Goal: Task Accomplishment & Management: Complete application form

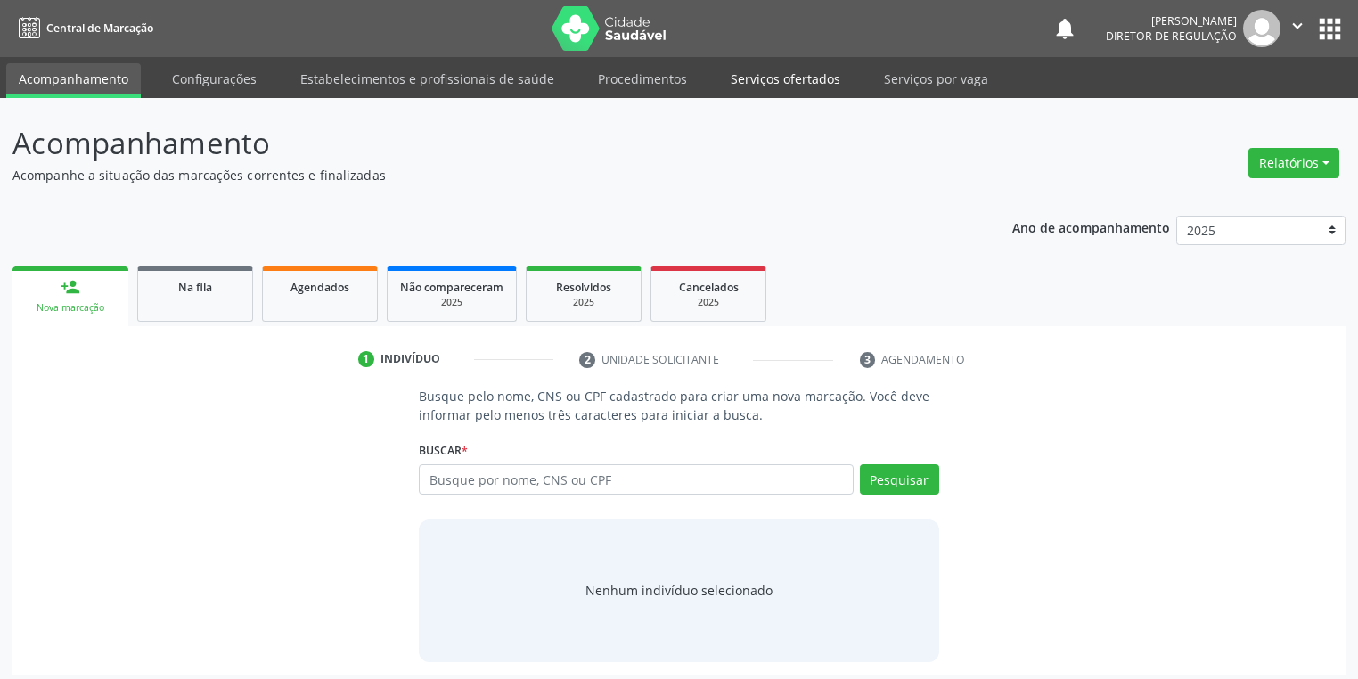
click at [765, 78] on link "Serviços ofertados" at bounding box center [785, 78] width 135 height 31
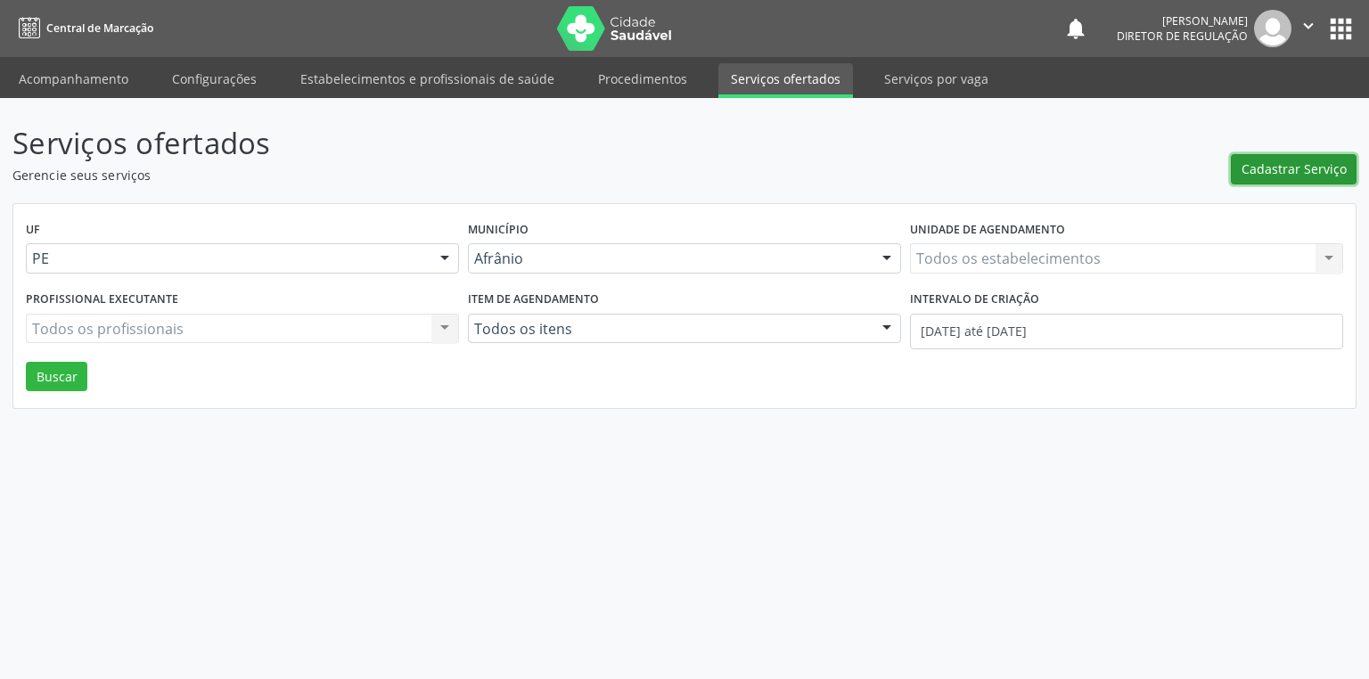
click at [1269, 168] on span "Cadastrar Serviço" at bounding box center [1293, 168] width 105 height 19
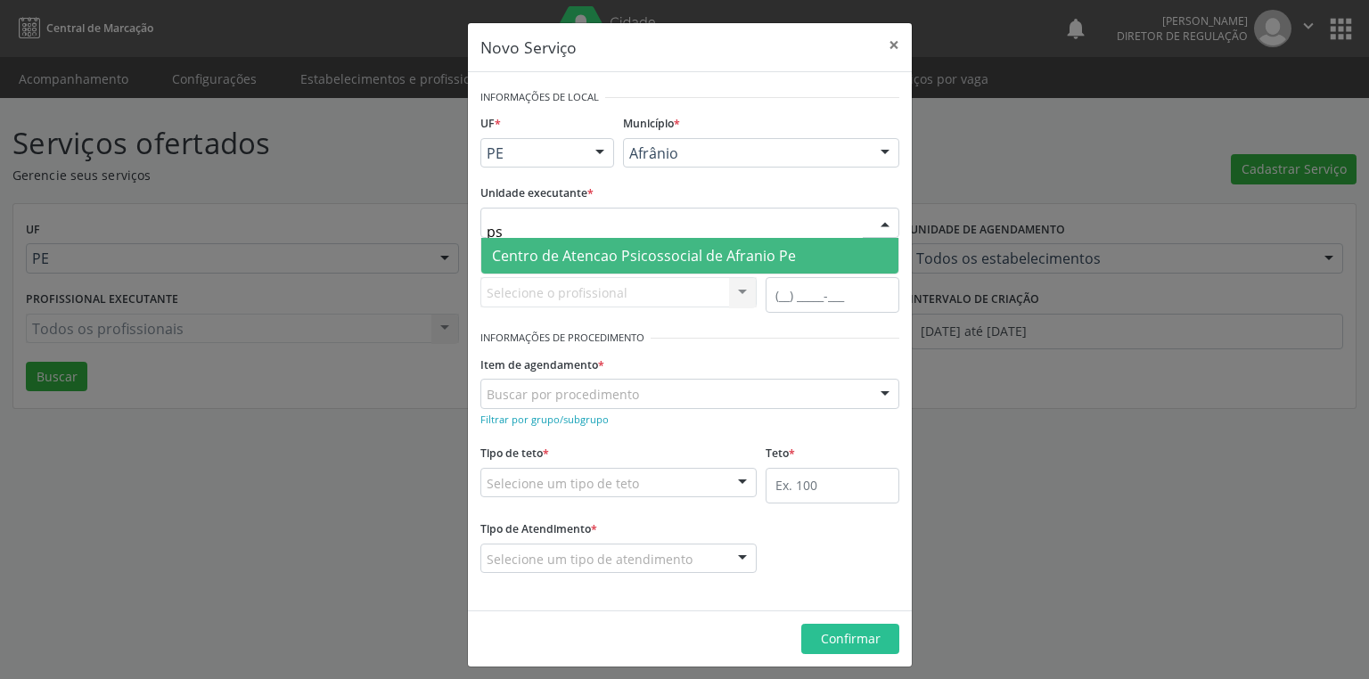
type input "p"
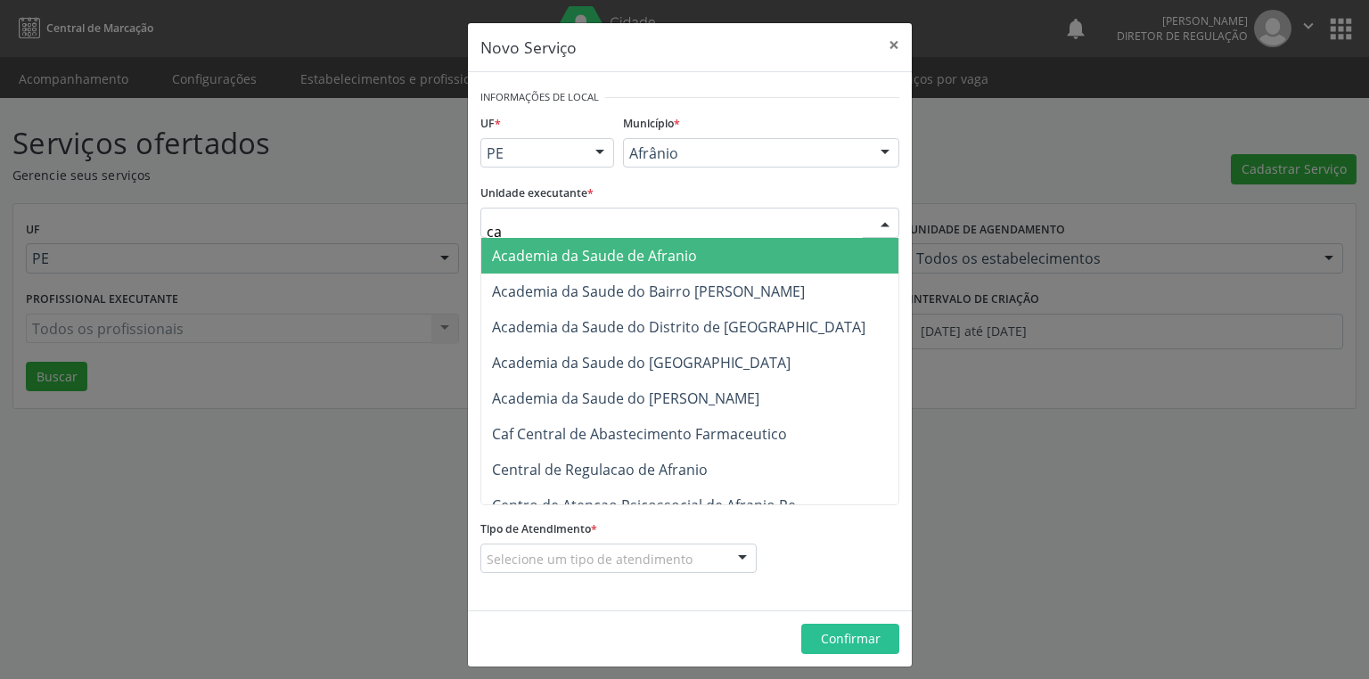
type input "c"
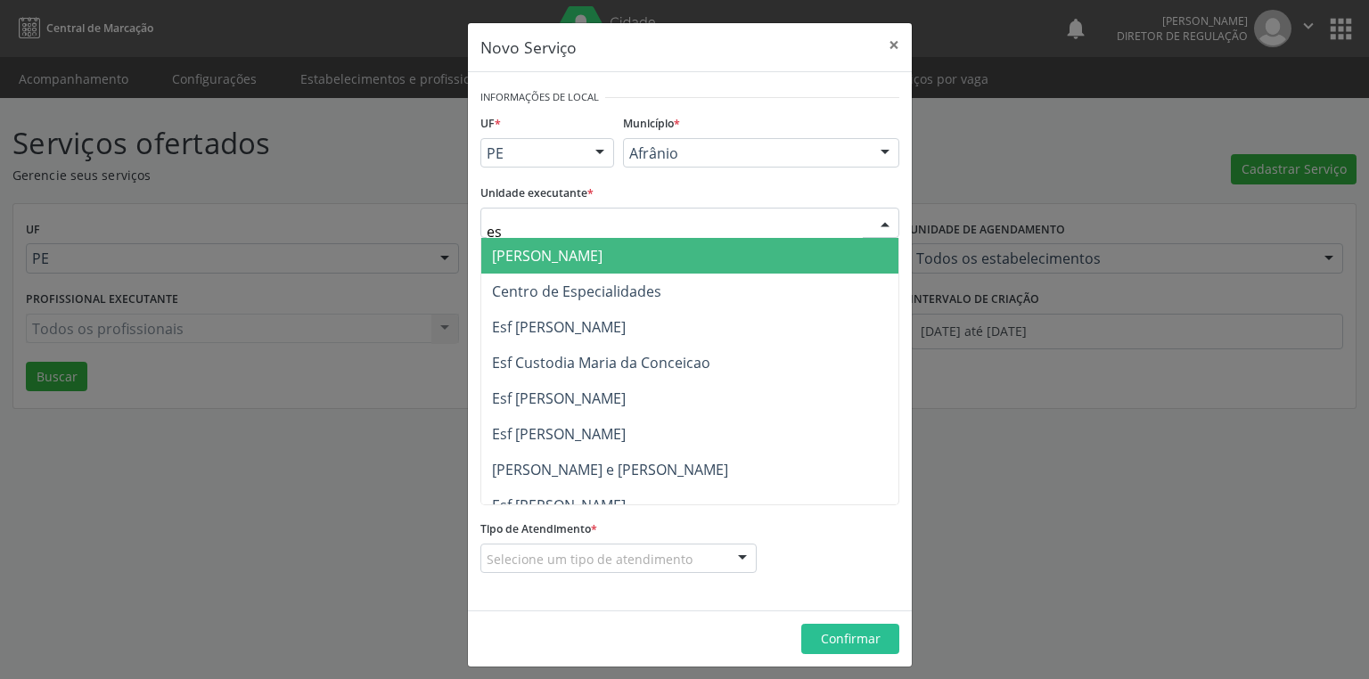
type input "esf"
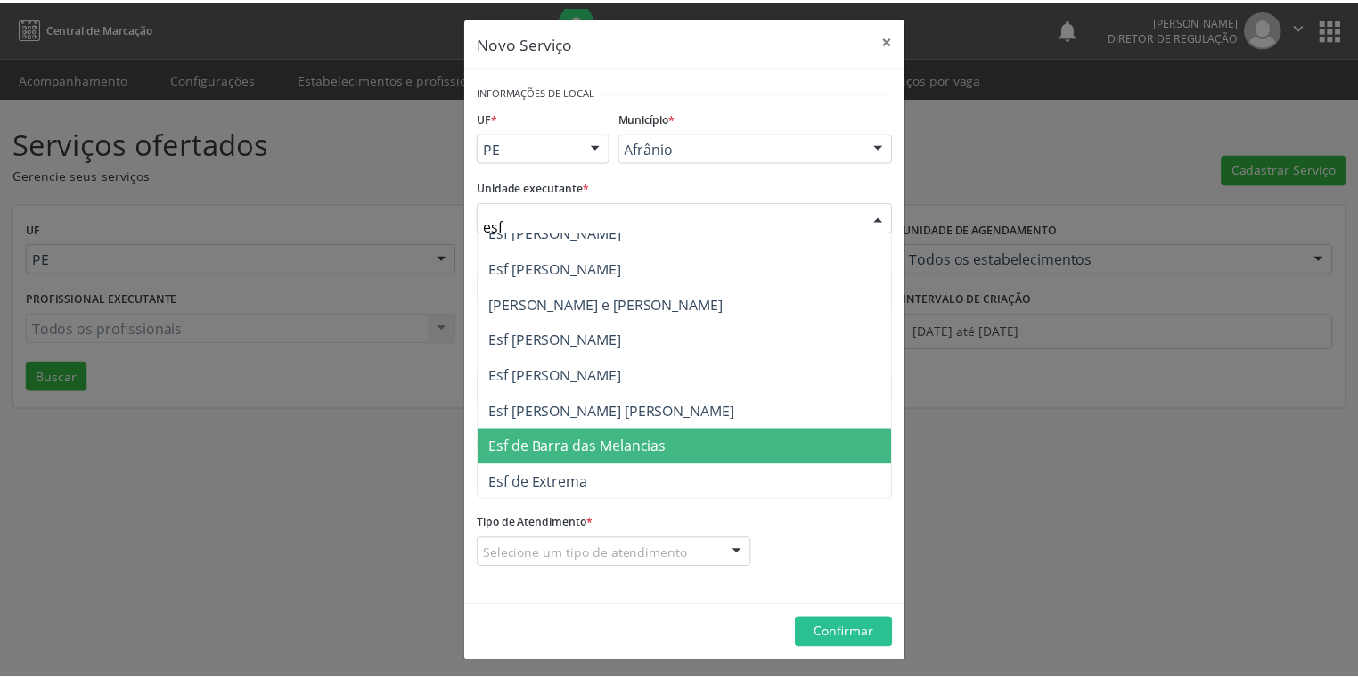
scroll to position [7, 0]
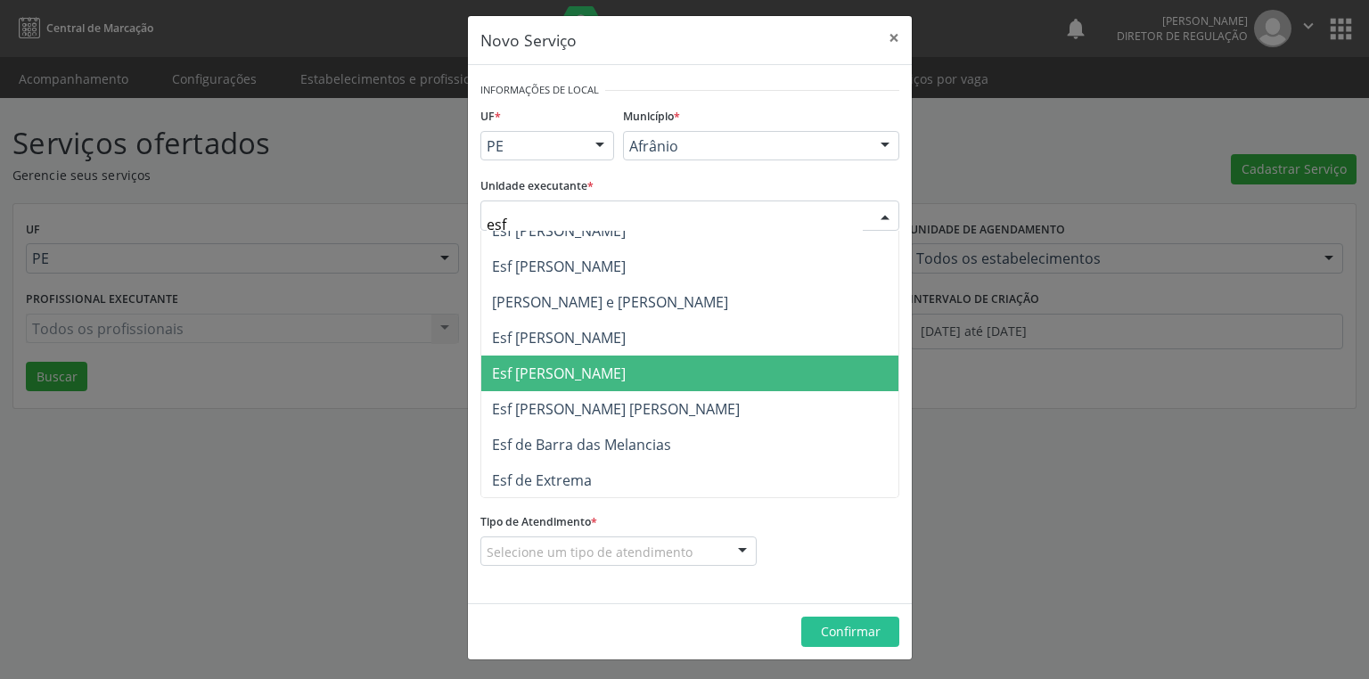
click at [605, 381] on span "Esf [PERSON_NAME]" at bounding box center [689, 374] width 417 height 36
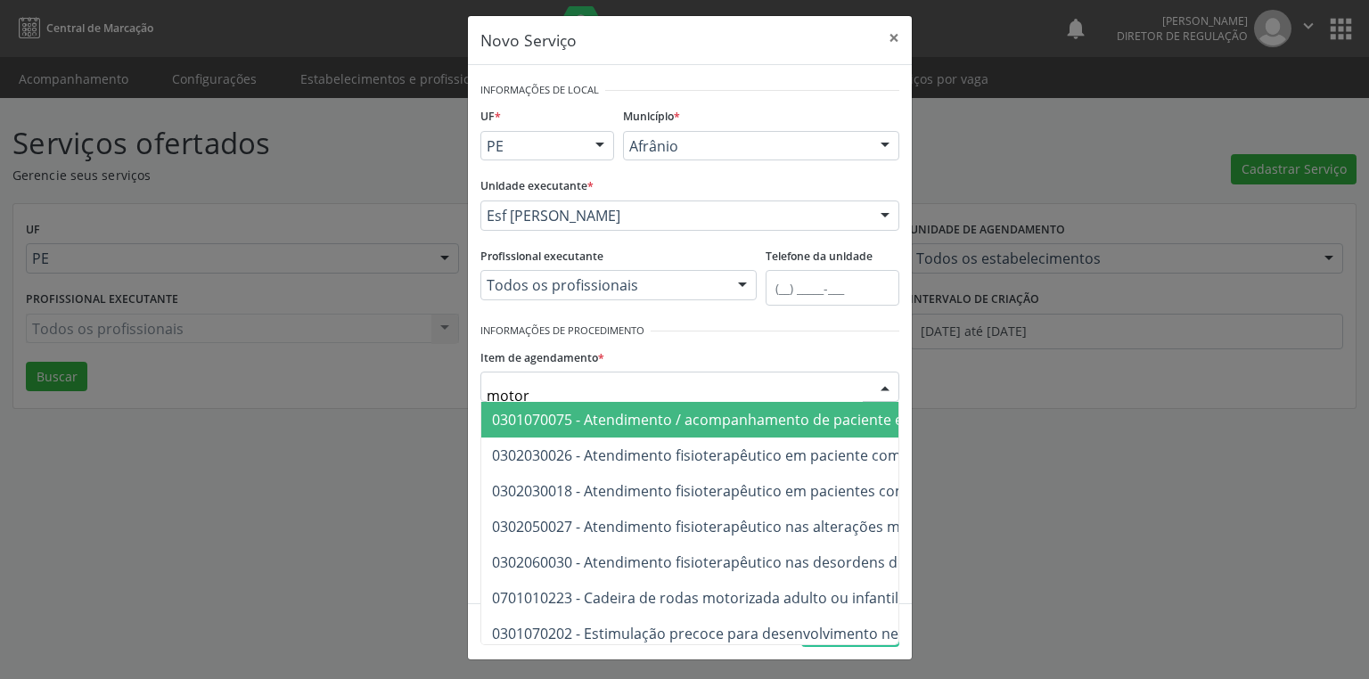
type input "motora"
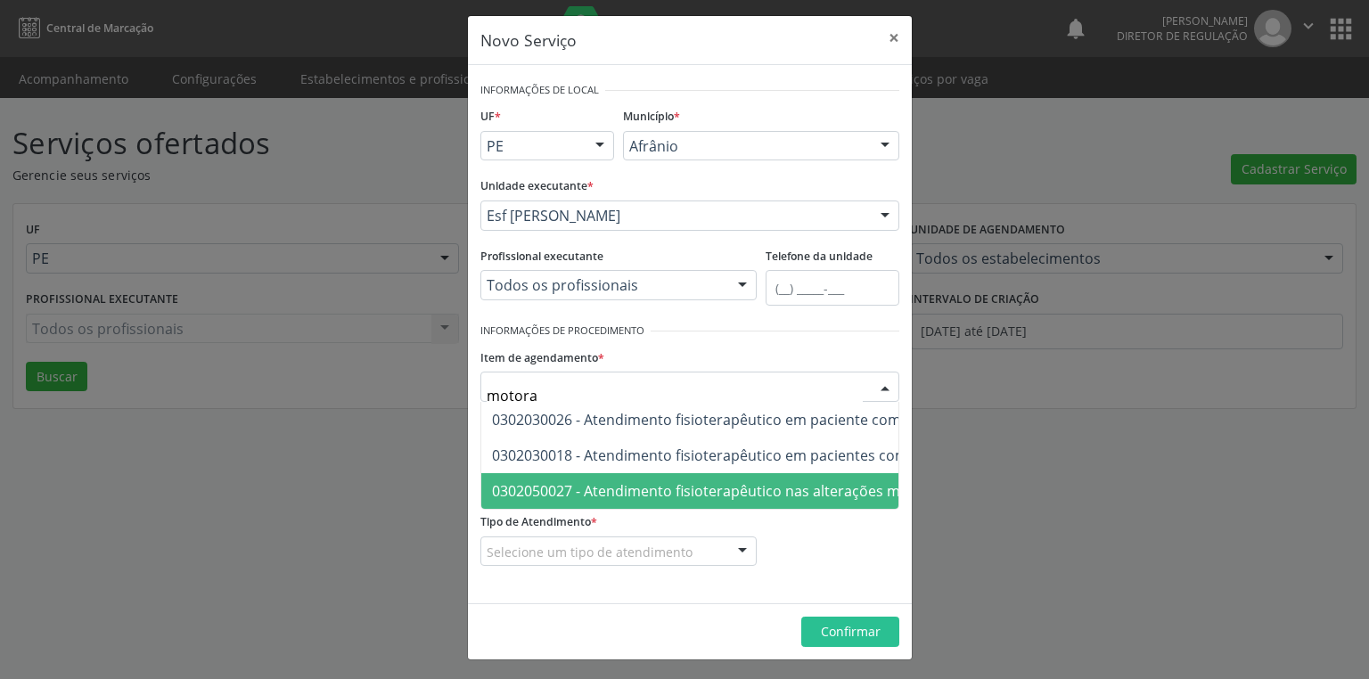
click at [617, 483] on span "0302050027 - Atendimento fisioterapêutico nas alterações motoras" at bounding box center [718, 491] width 453 height 20
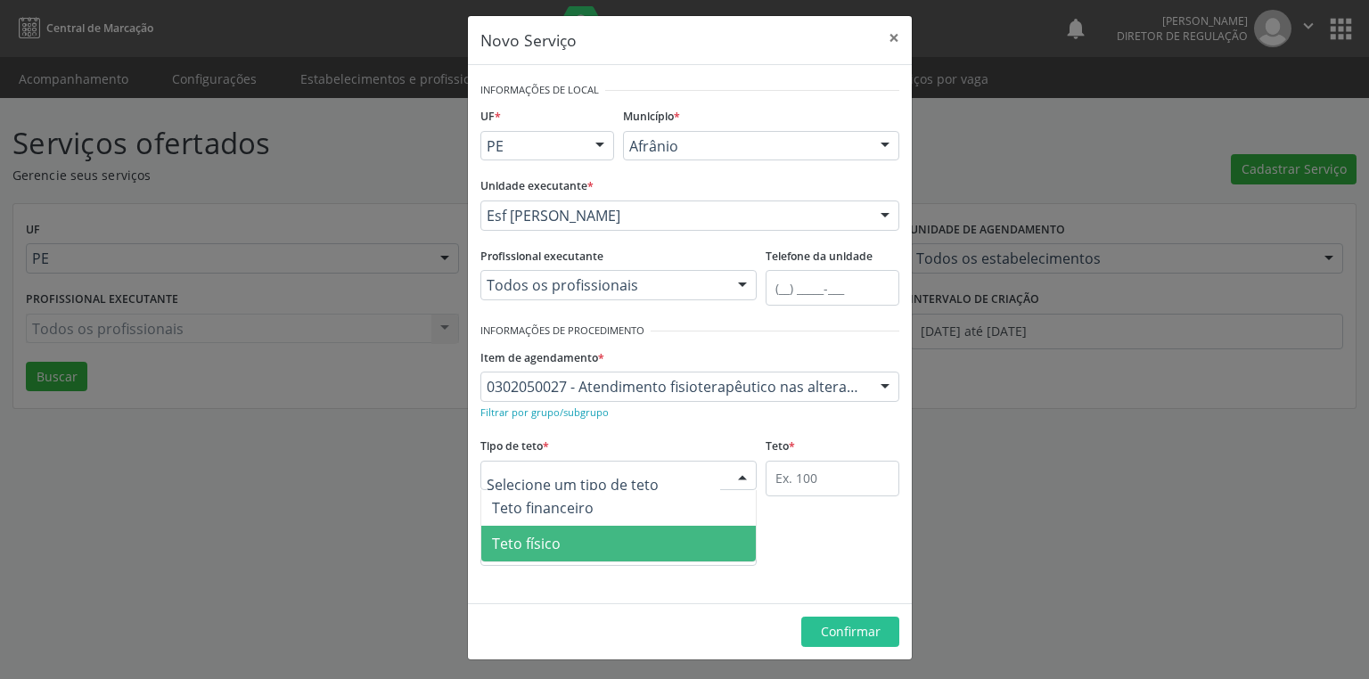
drag, startPoint x: 518, startPoint y: 543, endPoint x: 763, endPoint y: 478, distance: 253.3
click at [527, 544] on span "Teto físico" at bounding box center [526, 544] width 69 height 20
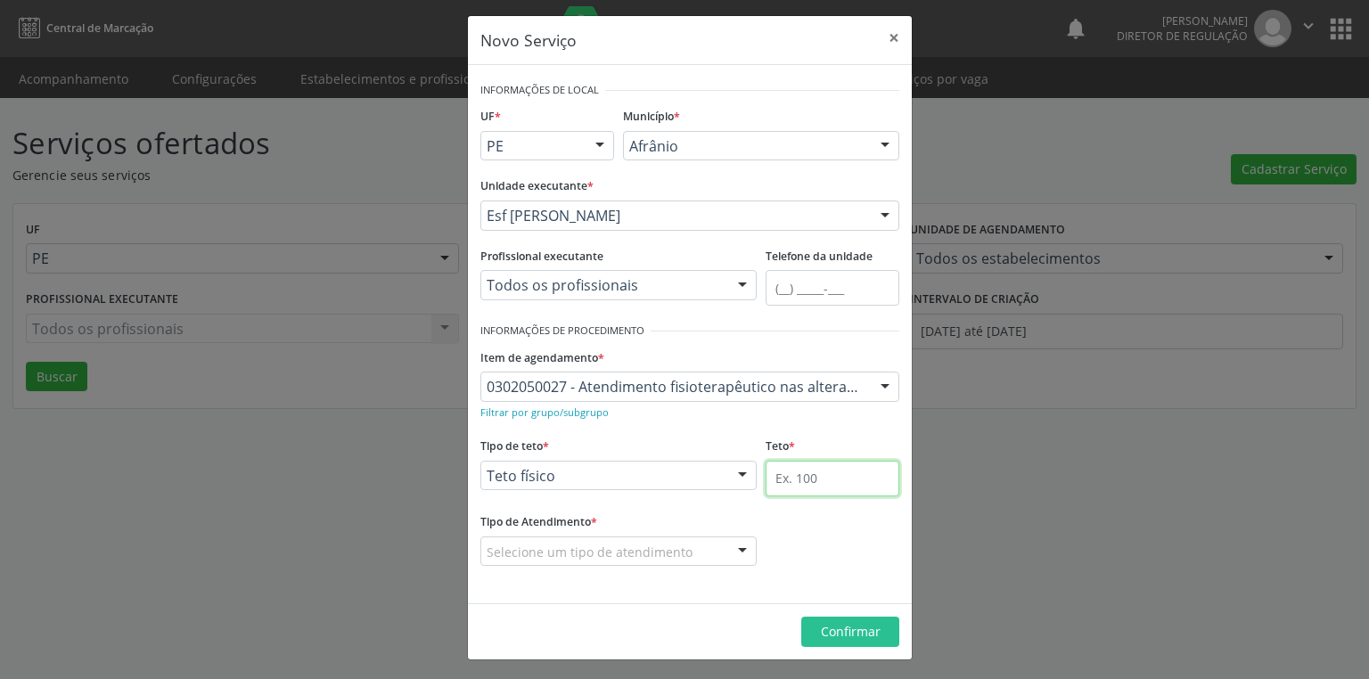
drag, startPoint x: 797, startPoint y: 477, endPoint x: 813, endPoint y: 479, distance: 15.4
click at [797, 477] on input "text" at bounding box center [832, 479] width 134 height 36
type input "1"
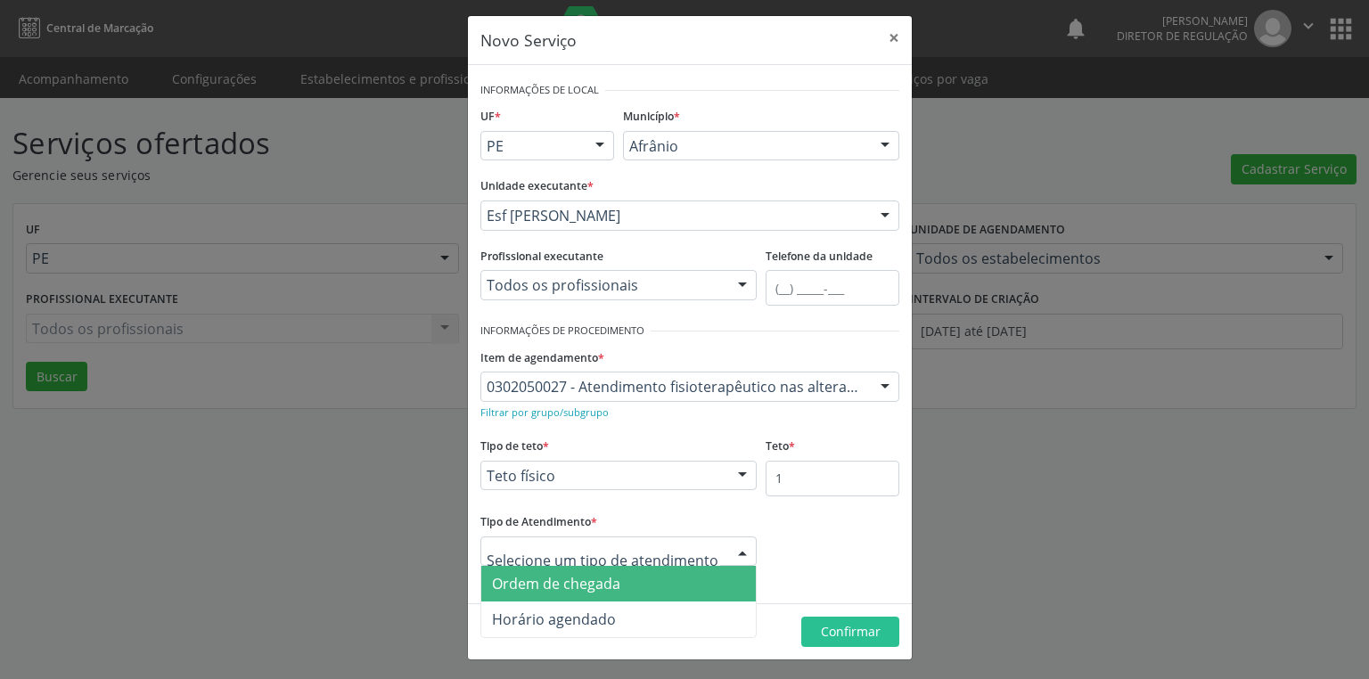
click at [579, 584] on span "Ordem de chegada" at bounding box center [556, 584] width 128 height 20
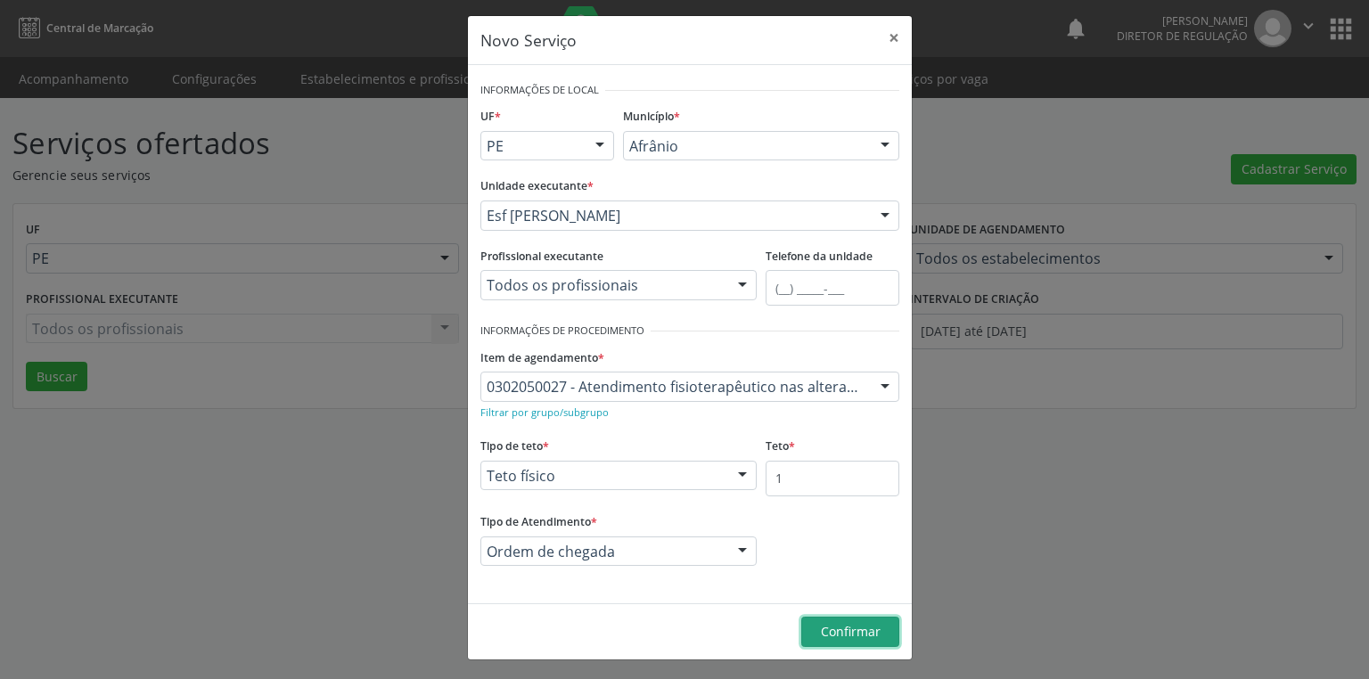
click at [830, 623] on span "Confirmar" at bounding box center [851, 631] width 60 height 17
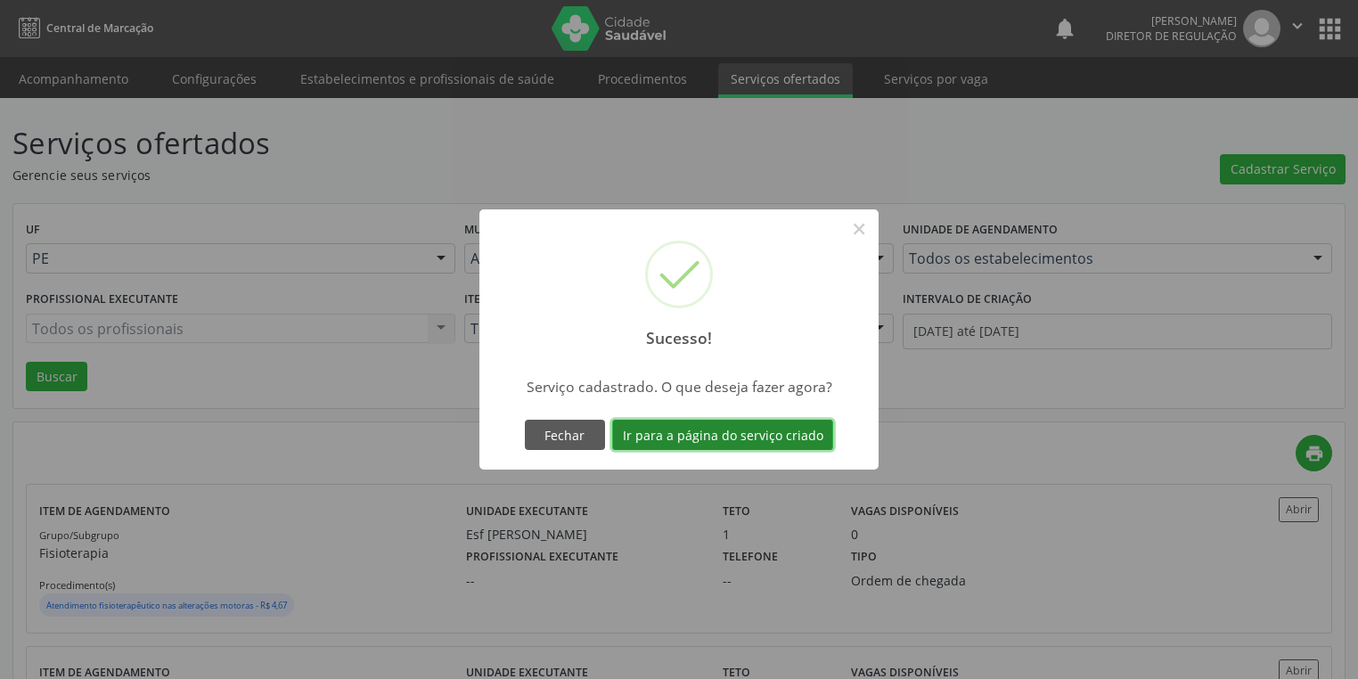
click at [730, 445] on button "Ir para a página do serviço criado" at bounding box center [722, 435] width 221 height 30
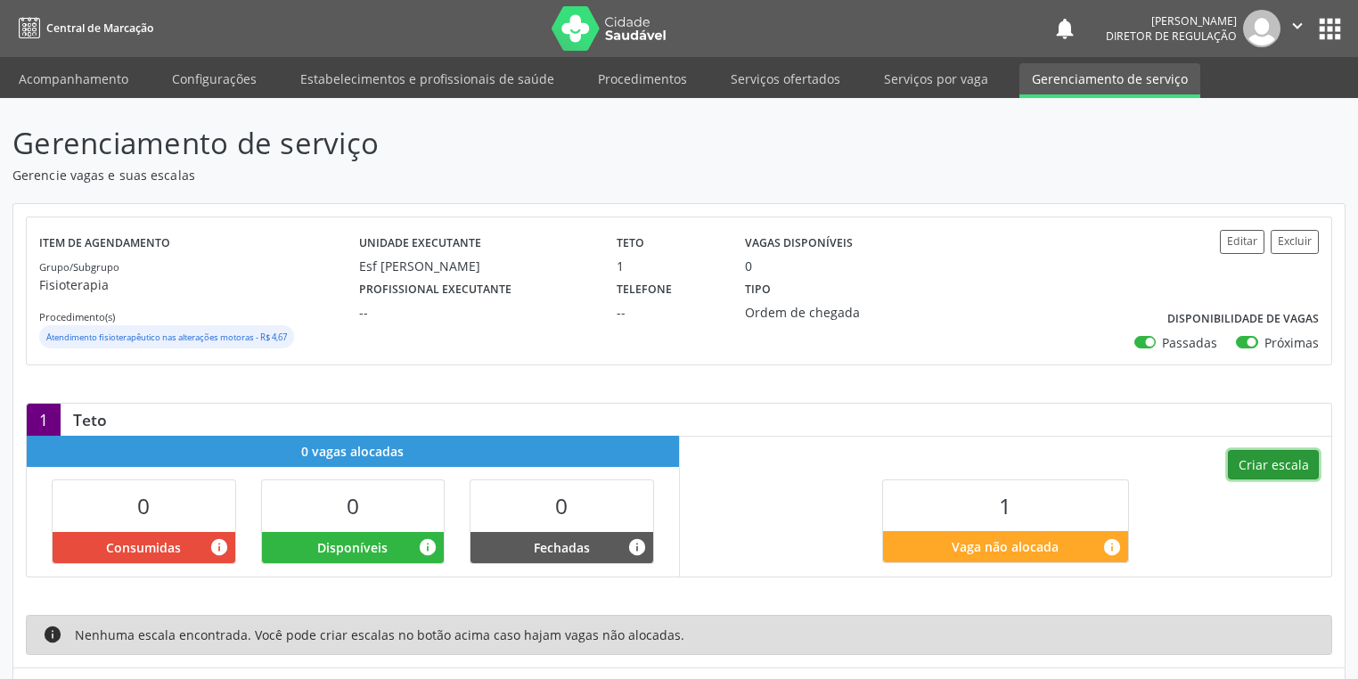
click at [1271, 461] on button "Criar escala" at bounding box center [1273, 465] width 91 height 30
select select "8"
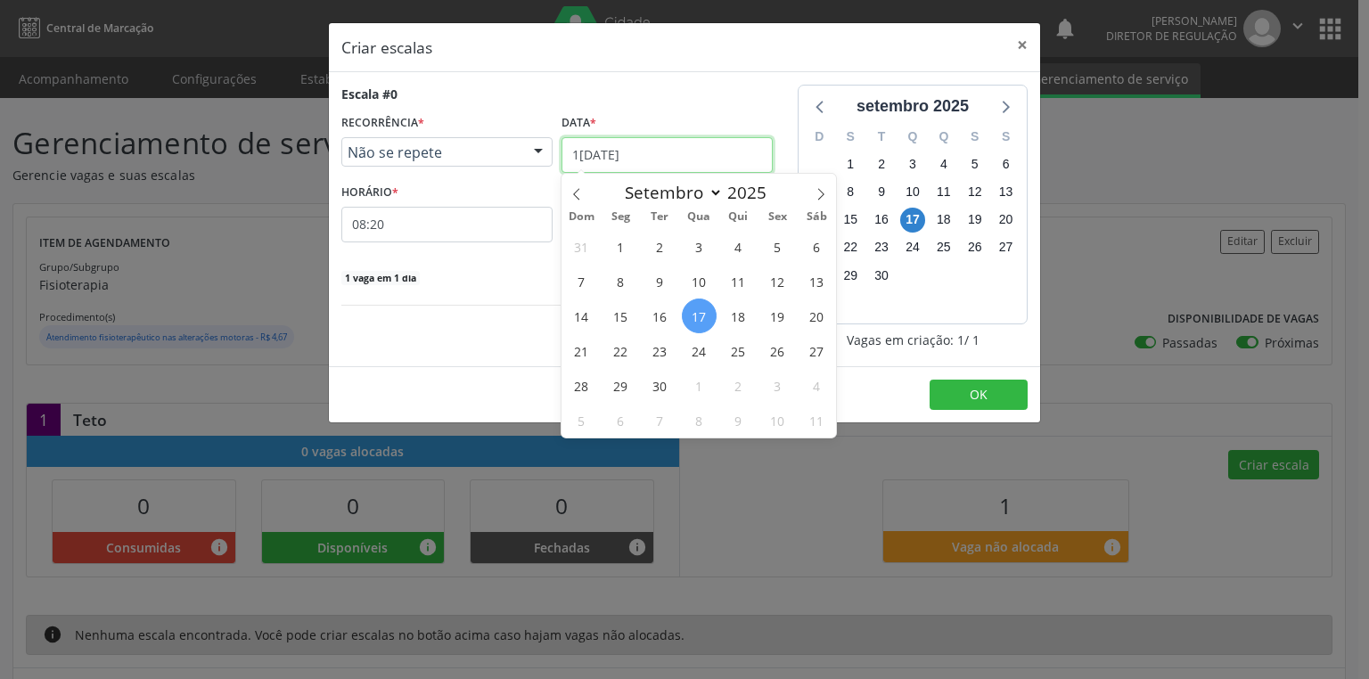
click at [631, 150] on input "1[DATE]" at bounding box center [666, 155] width 211 height 36
drag, startPoint x: 663, startPoint y: 351, endPoint x: 602, endPoint y: 275, distance: 97.0
click at [663, 350] on span "23" at bounding box center [659, 350] width 35 height 35
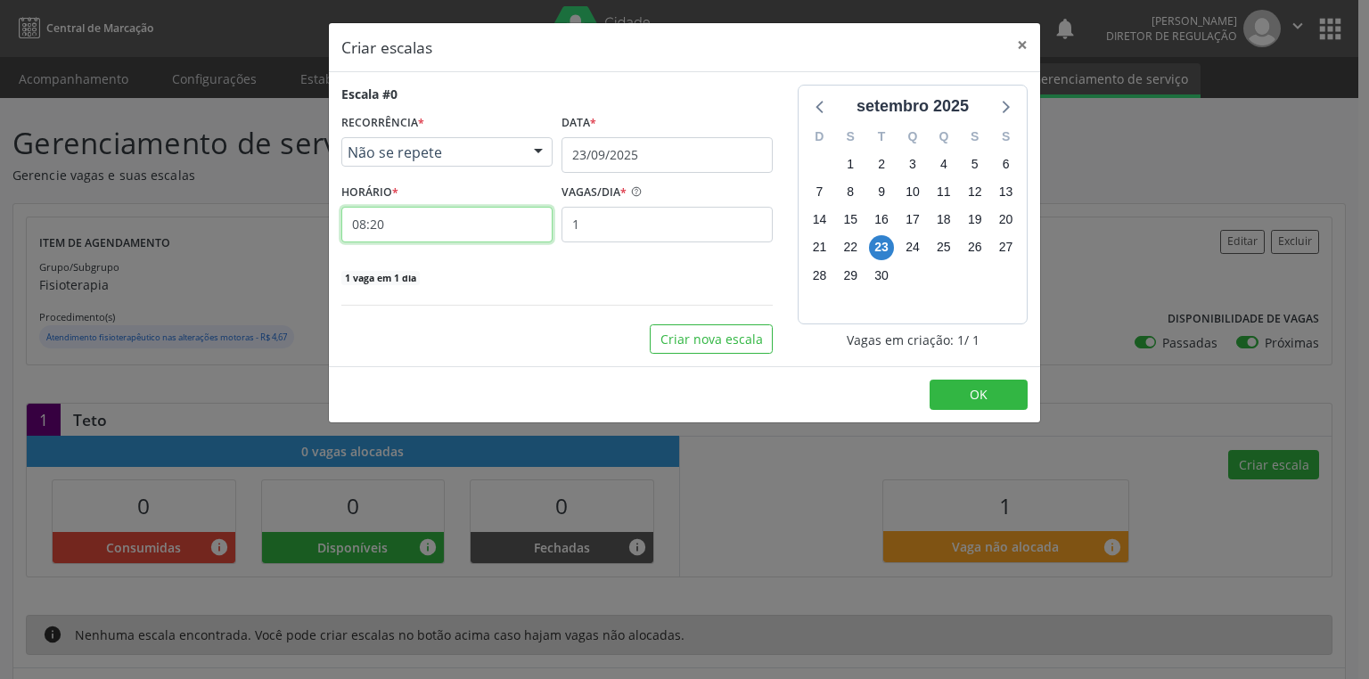
click at [417, 227] on input "08:20" at bounding box center [446, 225] width 211 height 36
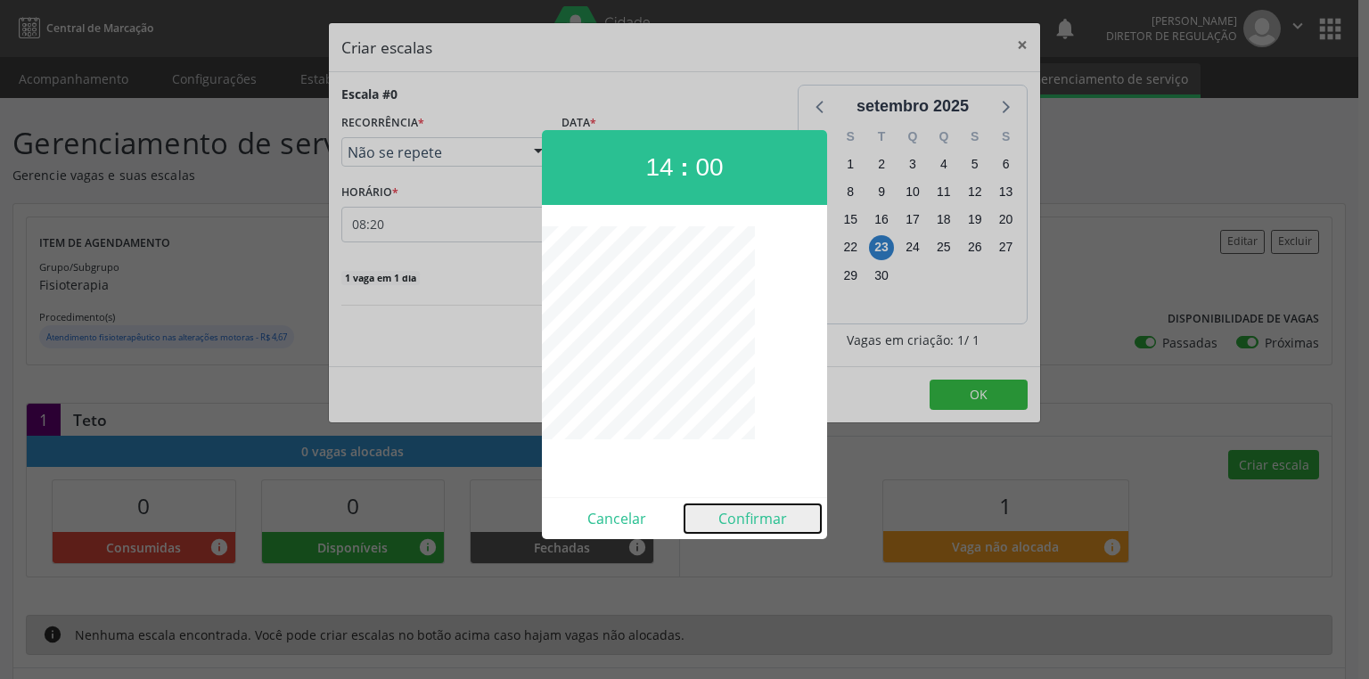
click at [752, 517] on button "Confirmar" at bounding box center [752, 518] width 136 height 29
type input "14:00"
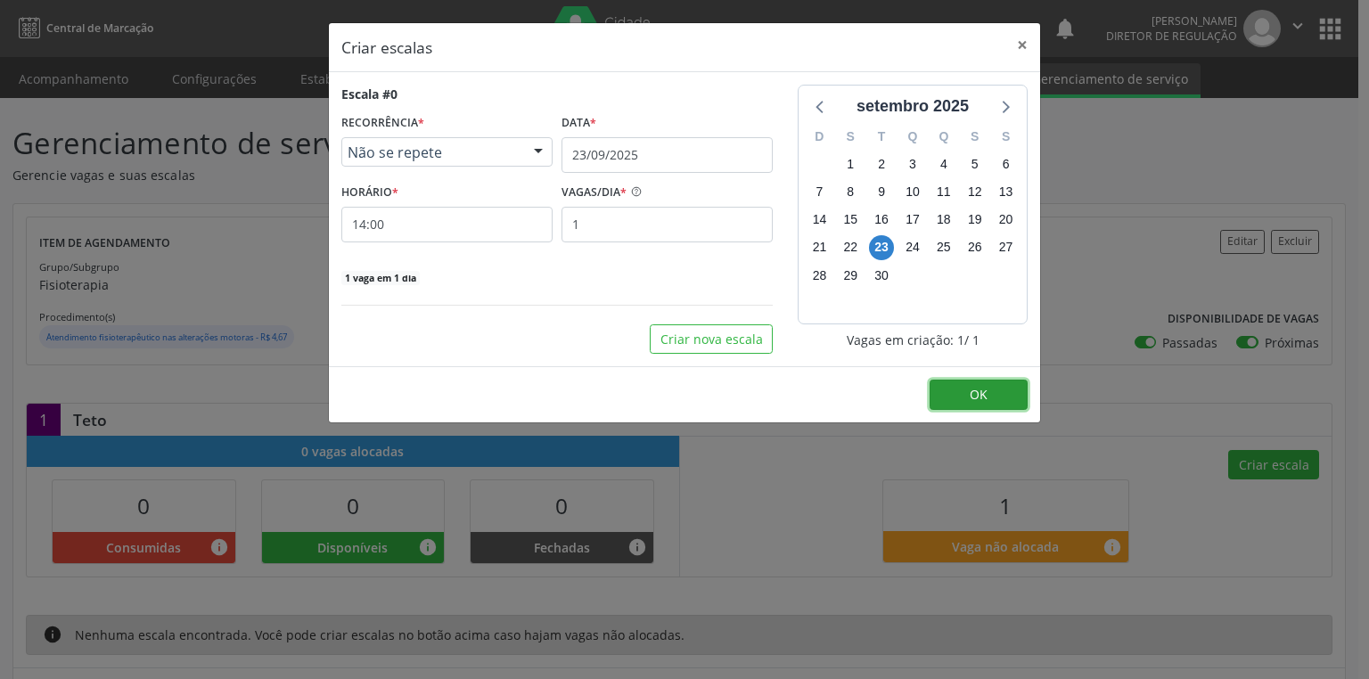
click at [975, 388] on span "OK" at bounding box center [978, 394] width 18 height 17
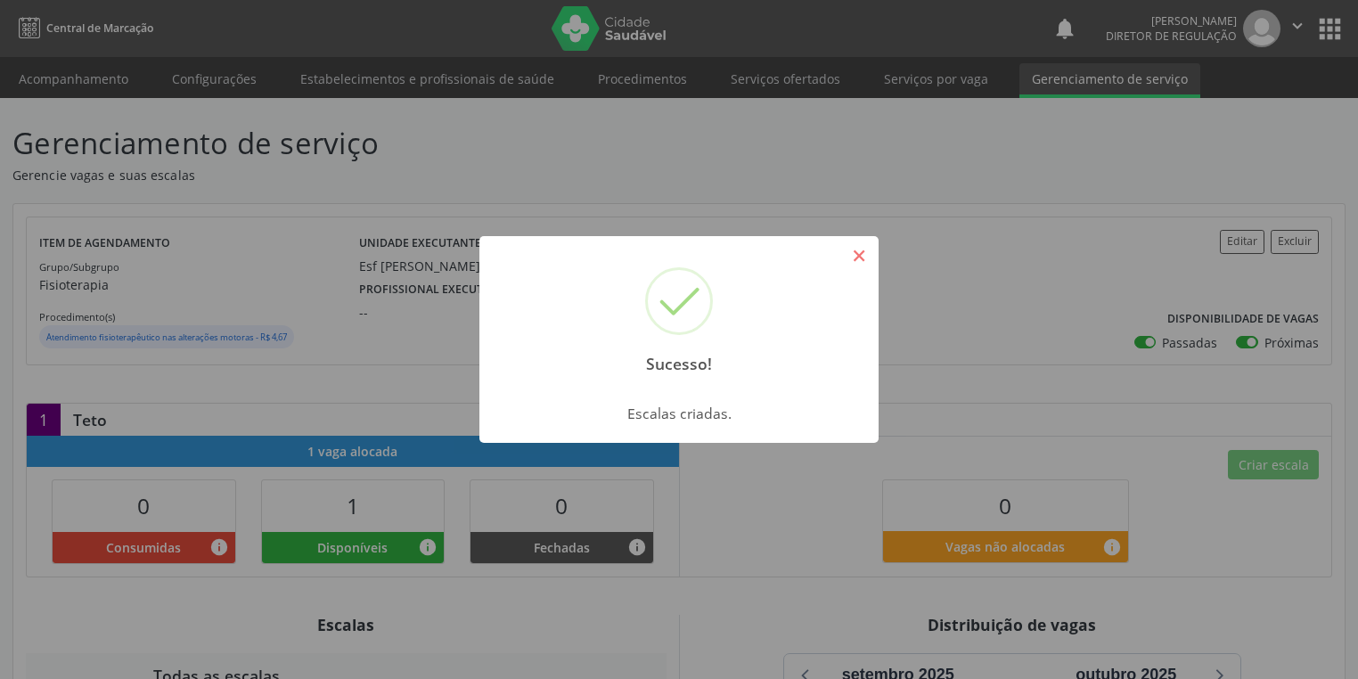
click at [852, 257] on button "×" at bounding box center [859, 256] width 30 height 30
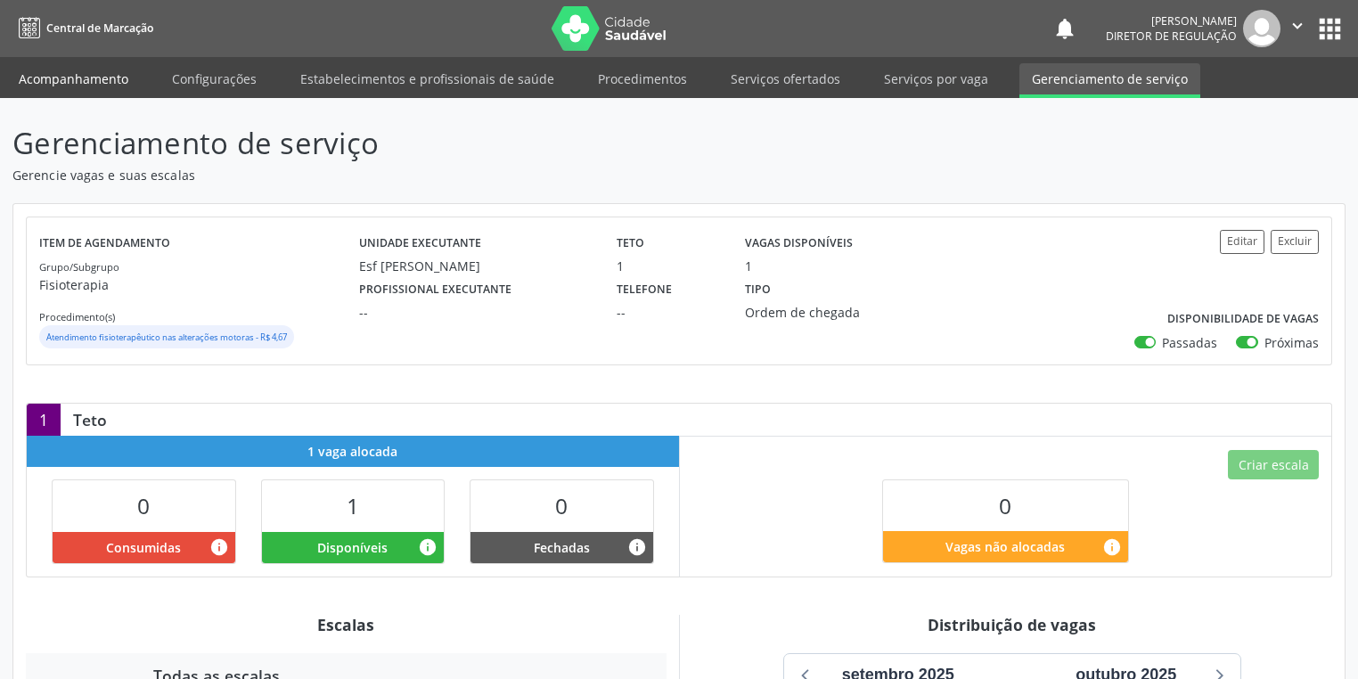
click at [89, 81] on link "Acompanhamento" at bounding box center [73, 78] width 135 height 31
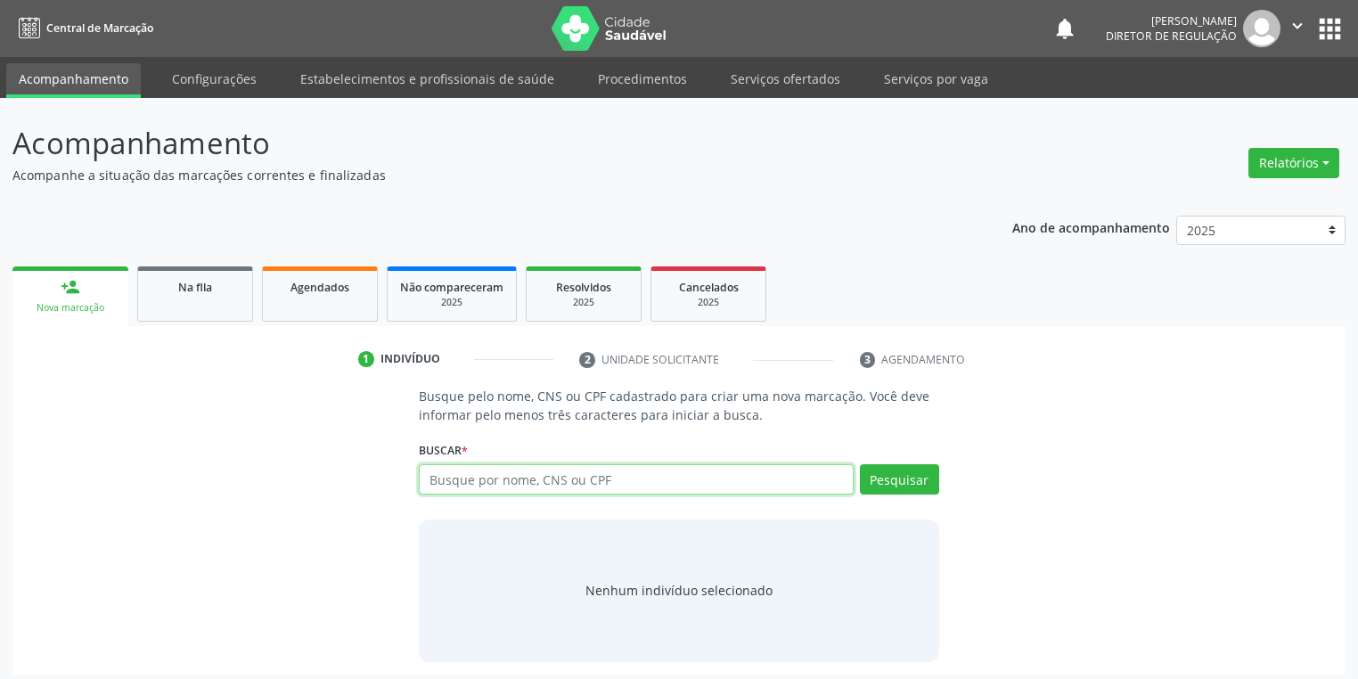
click at [446, 479] on input "text" at bounding box center [636, 479] width 435 height 30
type input "708209640520045"
click at [888, 475] on button "Pesquisar" at bounding box center [899, 479] width 79 height 30
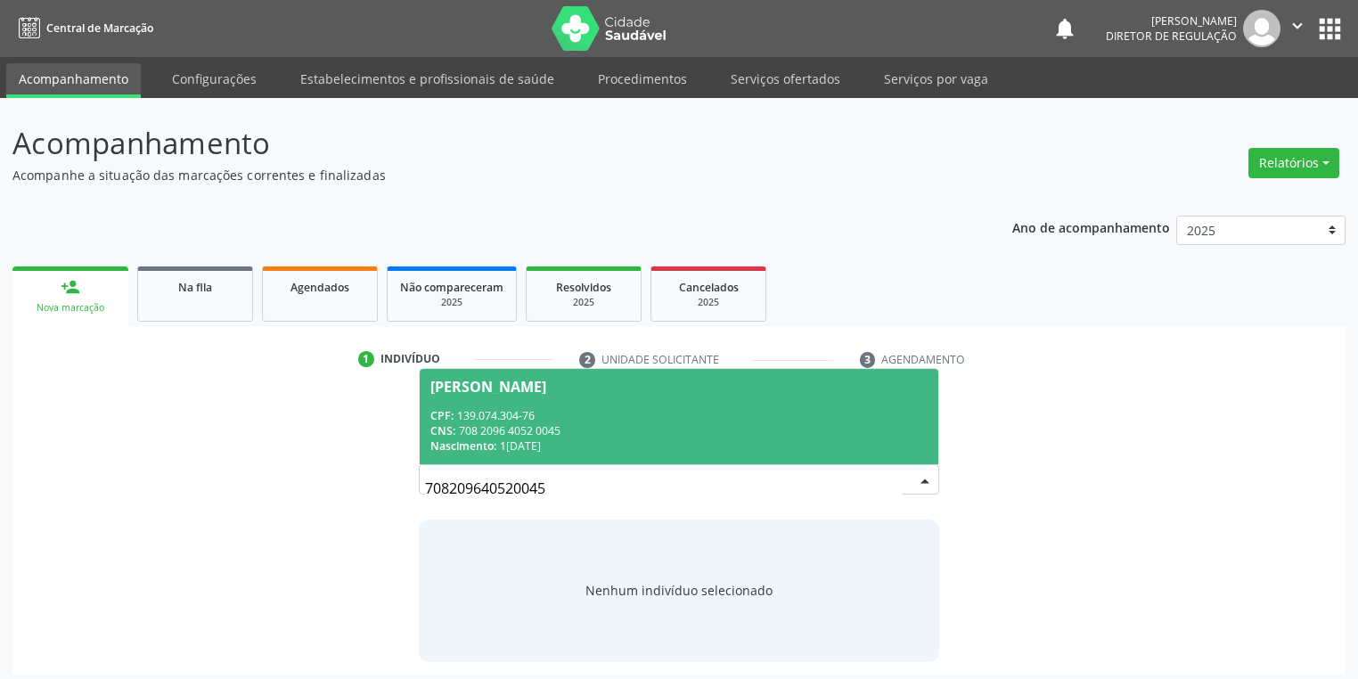
click at [591, 418] on div "CPF: 139.074.304-76" at bounding box center [678, 415] width 497 height 15
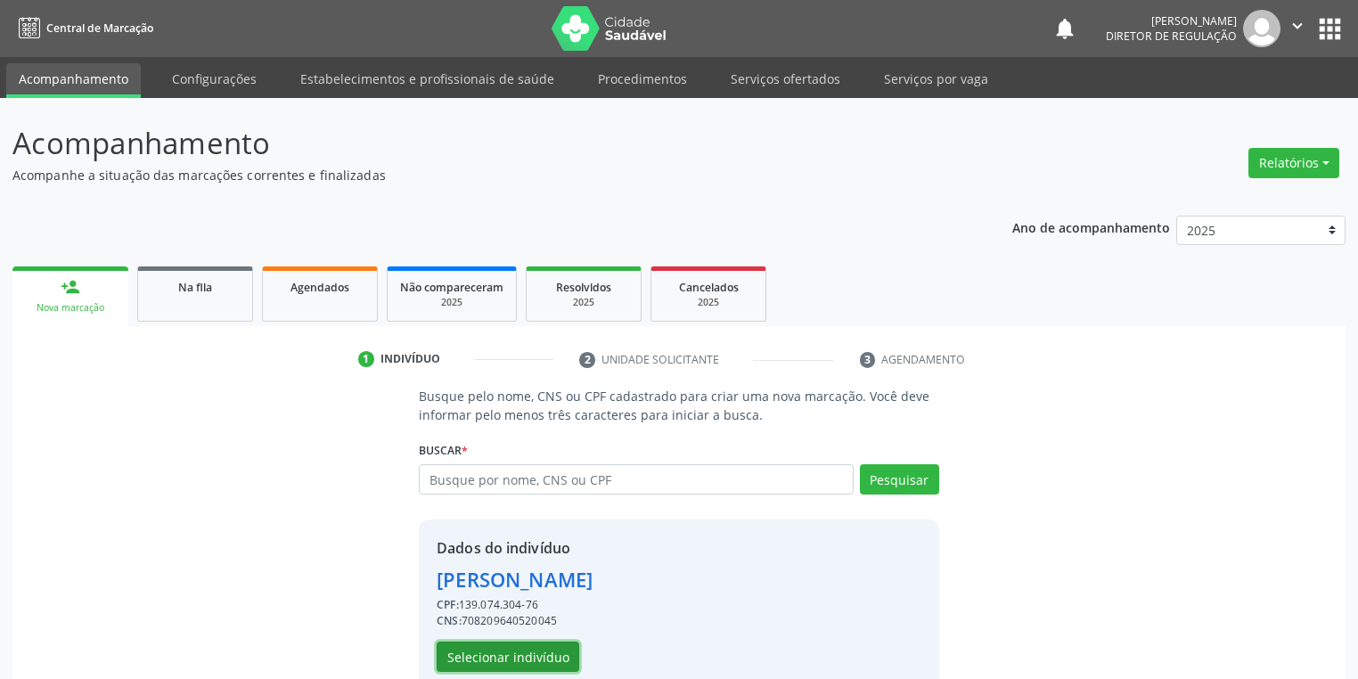
click at [515, 646] on button "Selecionar indivíduo" at bounding box center [508, 657] width 143 height 30
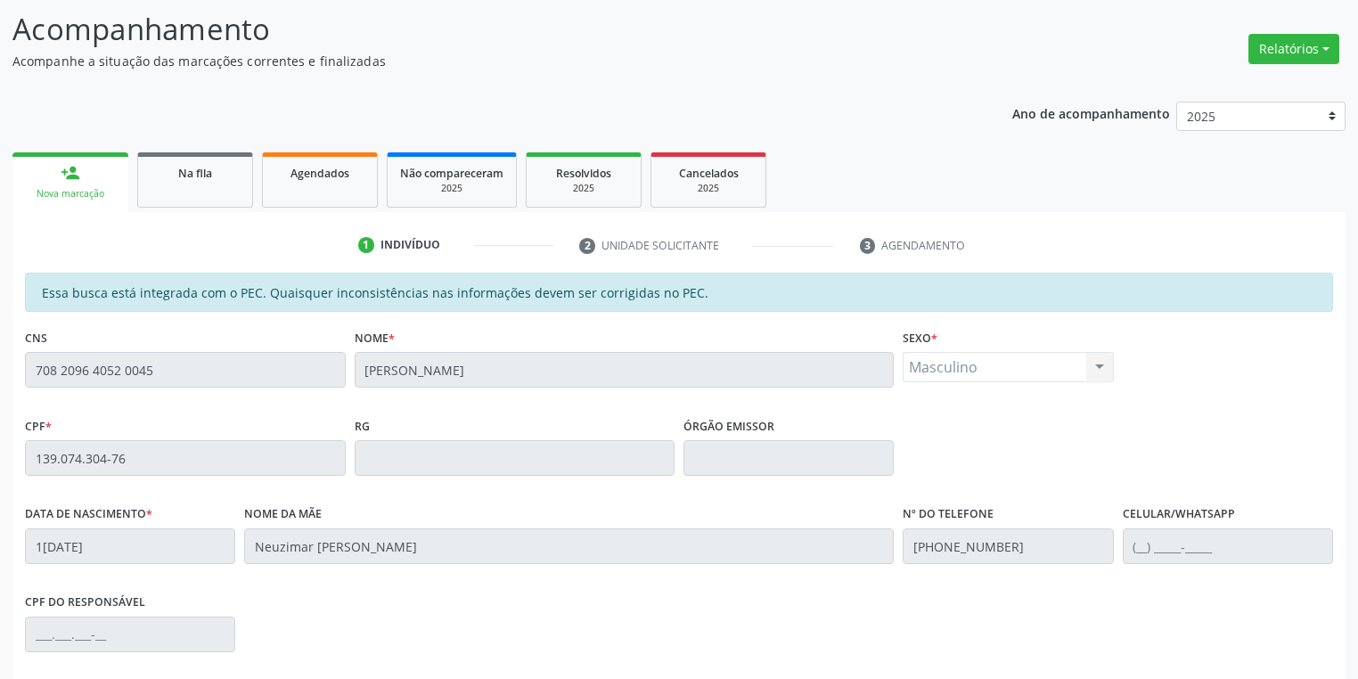
scroll to position [338, 0]
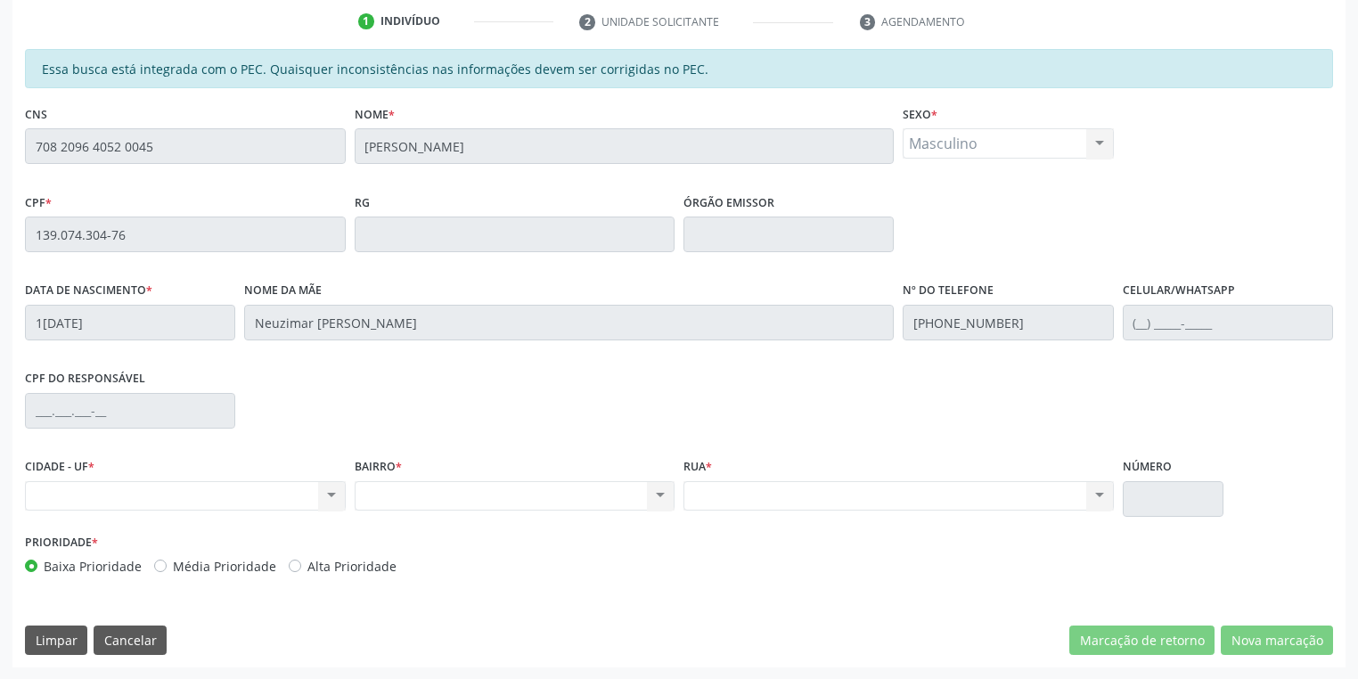
click at [0, 148] on div "Acompanhamento Acompanhe a situação das marcações correntes e finalizadas Relat…" at bounding box center [679, 219] width 1358 height 919
